Goal: Information Seeking & Learning: Learn about a topic

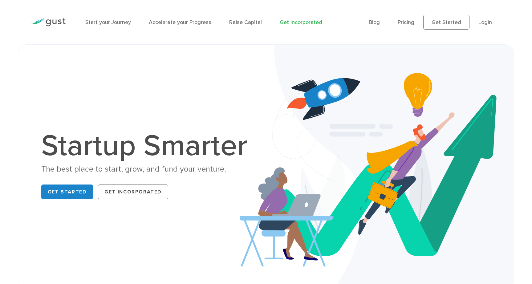
click at [302, 23] on link "Get Incorporated" at bounding box center [301, 22] width 43 height 6
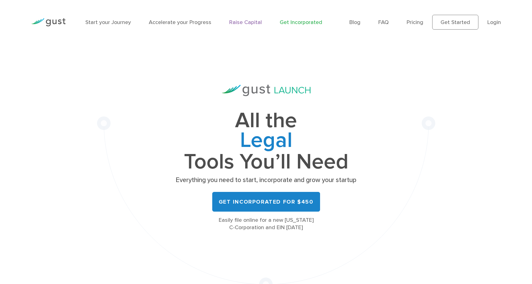
click at [247, 22] on link "Raise Capital" at bounding box center [245, 22] width 33 height 6
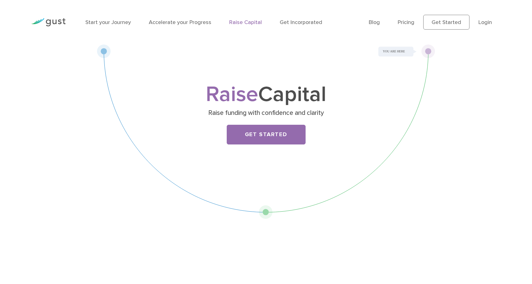
click at [198, 18] on li "Accelerate your Progress" at bounding box center [180, 22] width 63 height 8
click at [190, 22] on link "Accelerate your Progress" at bounding box center [180, 22] width 63 height 6
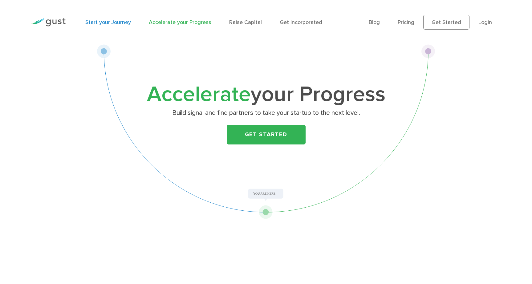
click at [118, 22] on link "Start your Journey" at bounding box center [108, 22] width 46 height 6
